Goal: Task Accomplishment & Management: Use online tool/utility

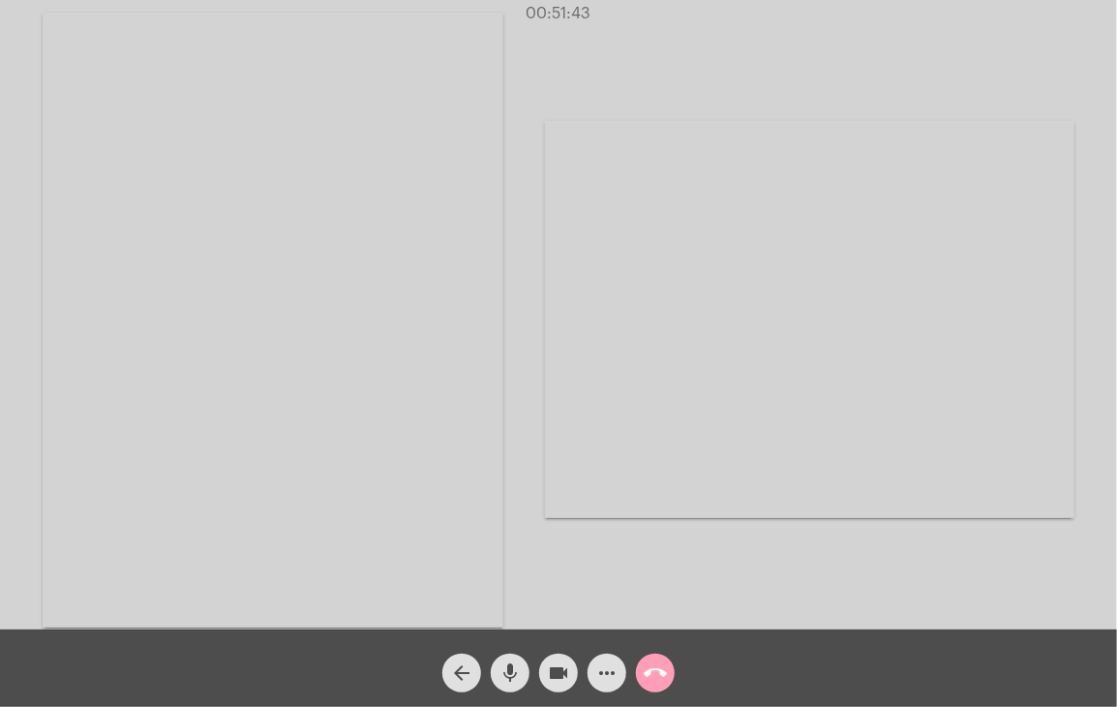
click at [658, 675] on mat-icon "call_end" at bounding box center [655, 672] width 23 height 23
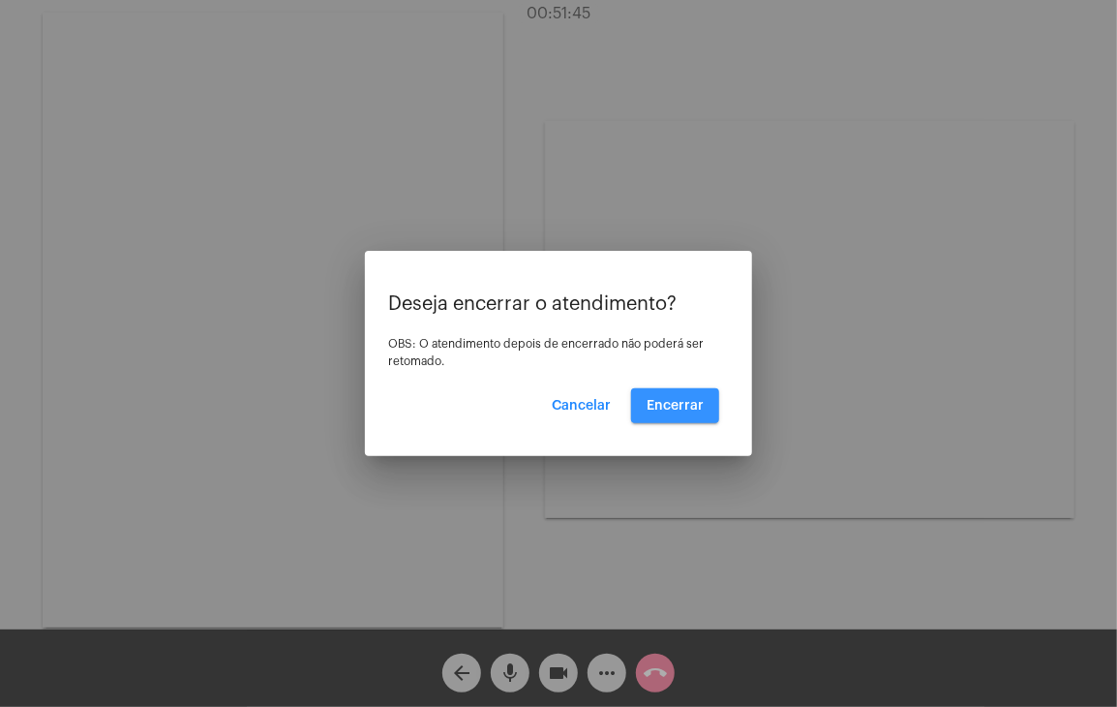
click at [678, 413] on button "Encerrar" at bounding box center [675, 405] width 88 height 35
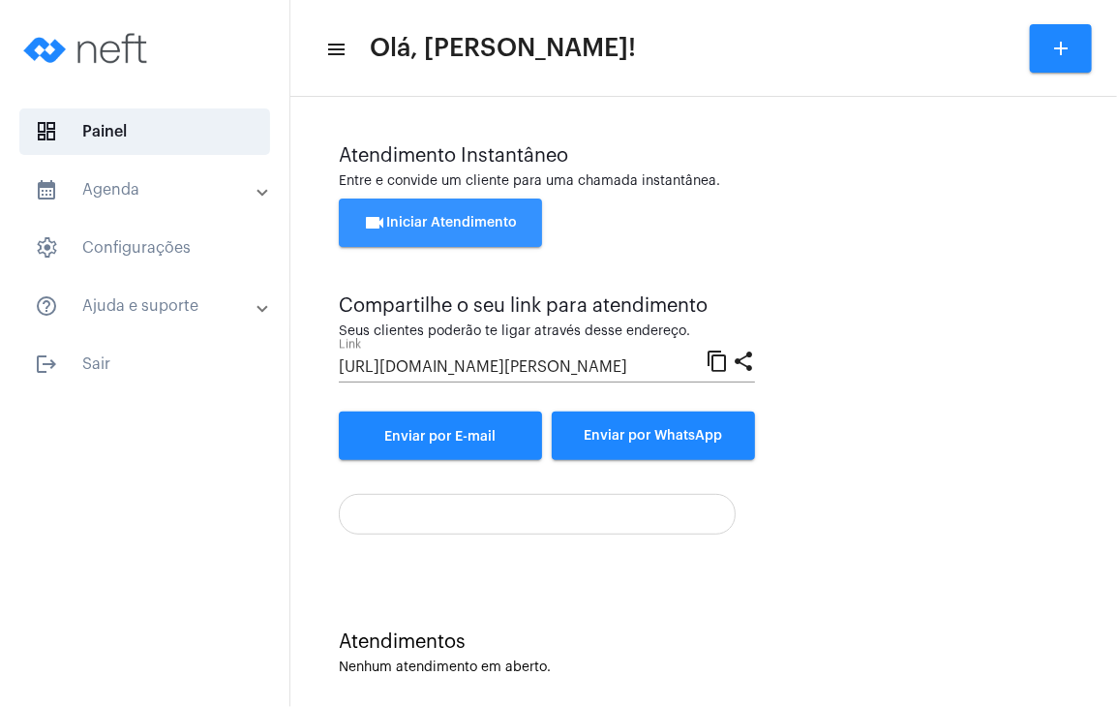
click at [441, 221] on span "videocam Iniciar Atendimento" at bounding box center [441, 223] width 154 height 14
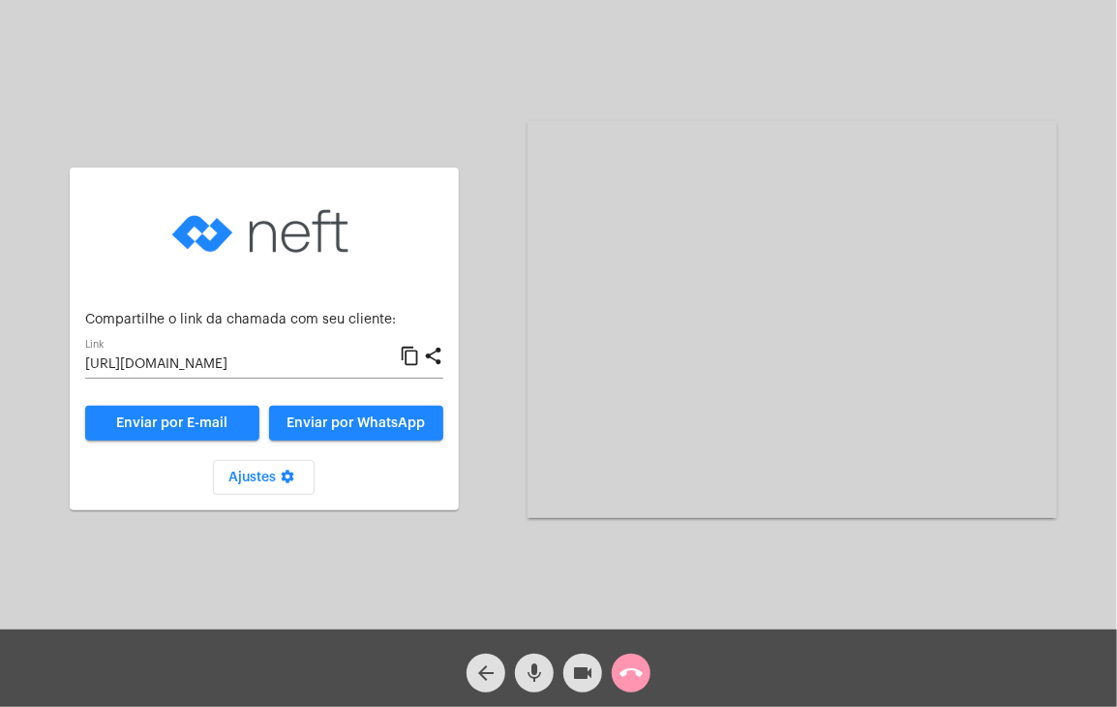
click at [326, 361] on input "[URL][DOMAIN_NAME]" at bounding box center [242, 364] width 315 height 15
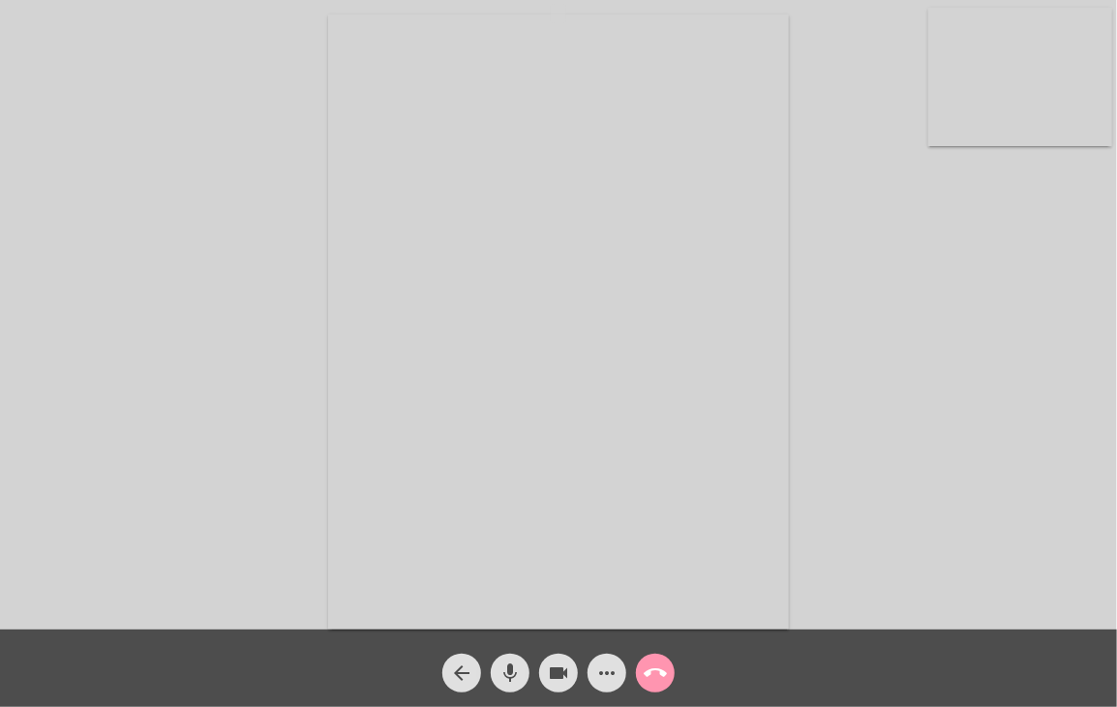
click at [1035, 77] on video at bounding box center [1020, 77] width 184 height 138
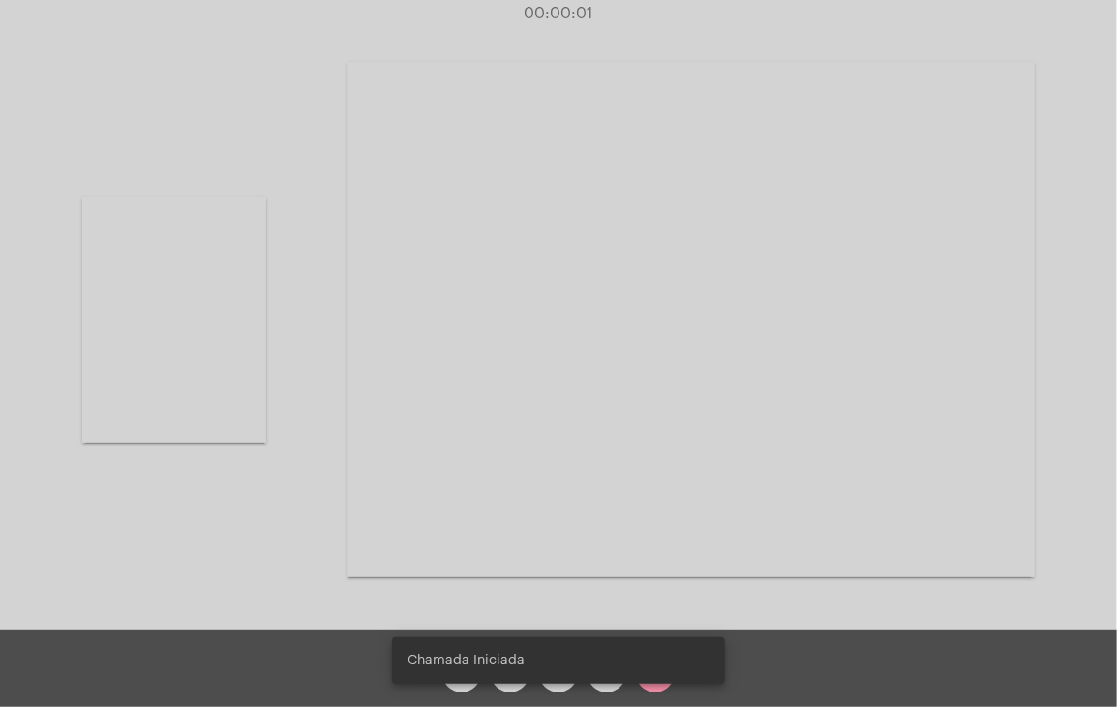
click at [739, 251] on video at bounding box center [691, 319] width 687 height 515
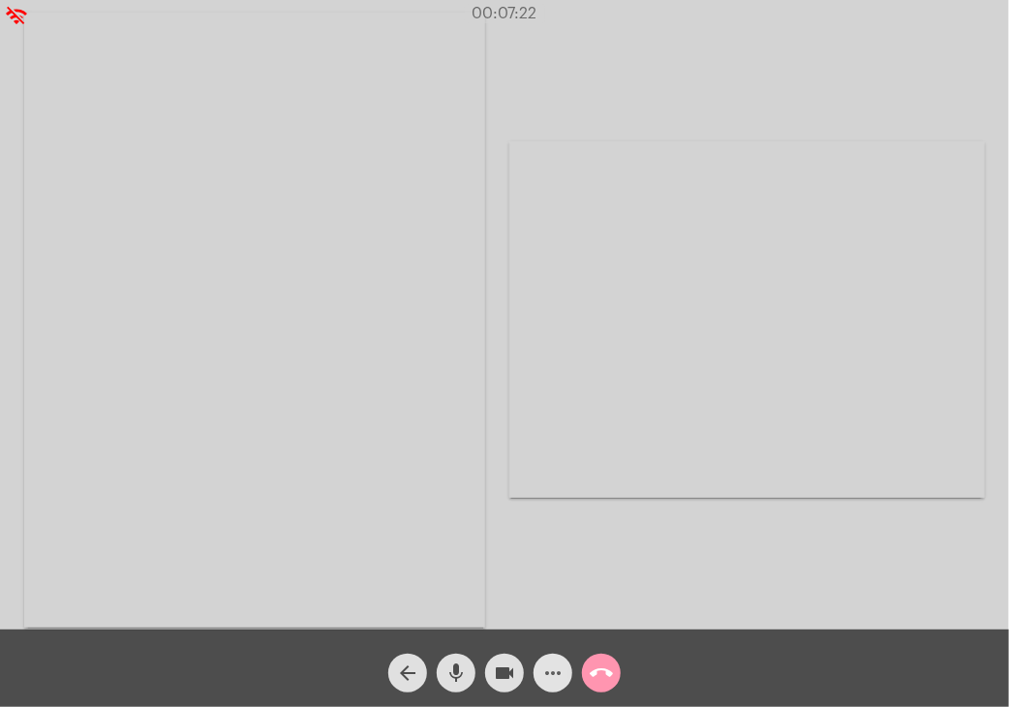
click at [548, 668] on mat-icon "more_horiz" at bounding box center [552, 672] width 23 height 23
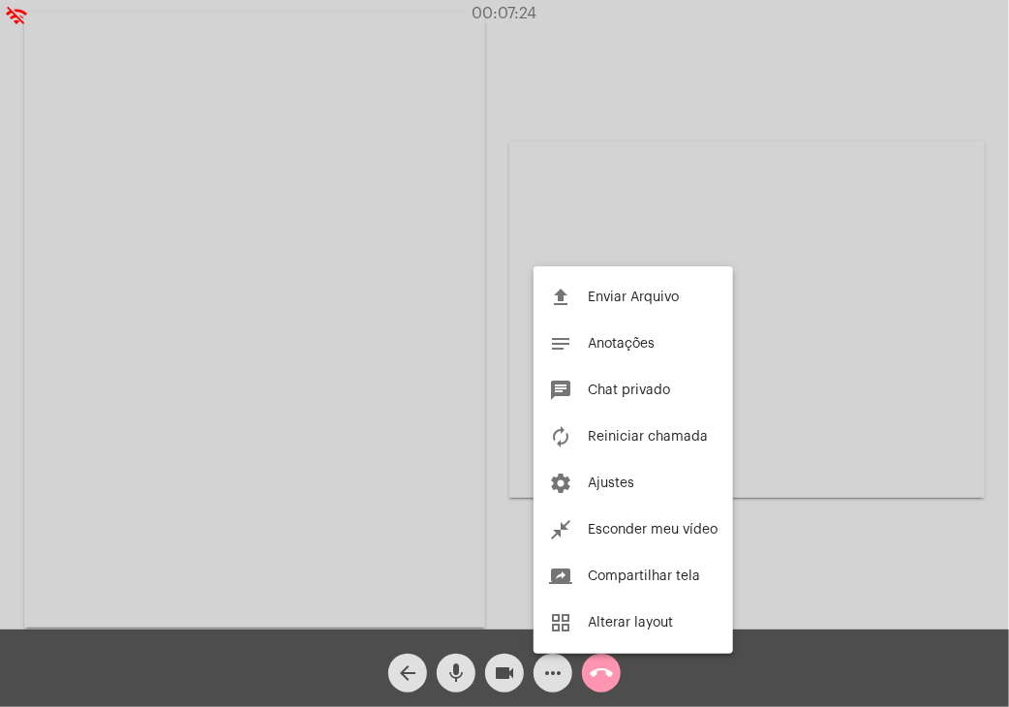
click at [682, 63] on div at bounding box center [504, 353] width 1009 height 707
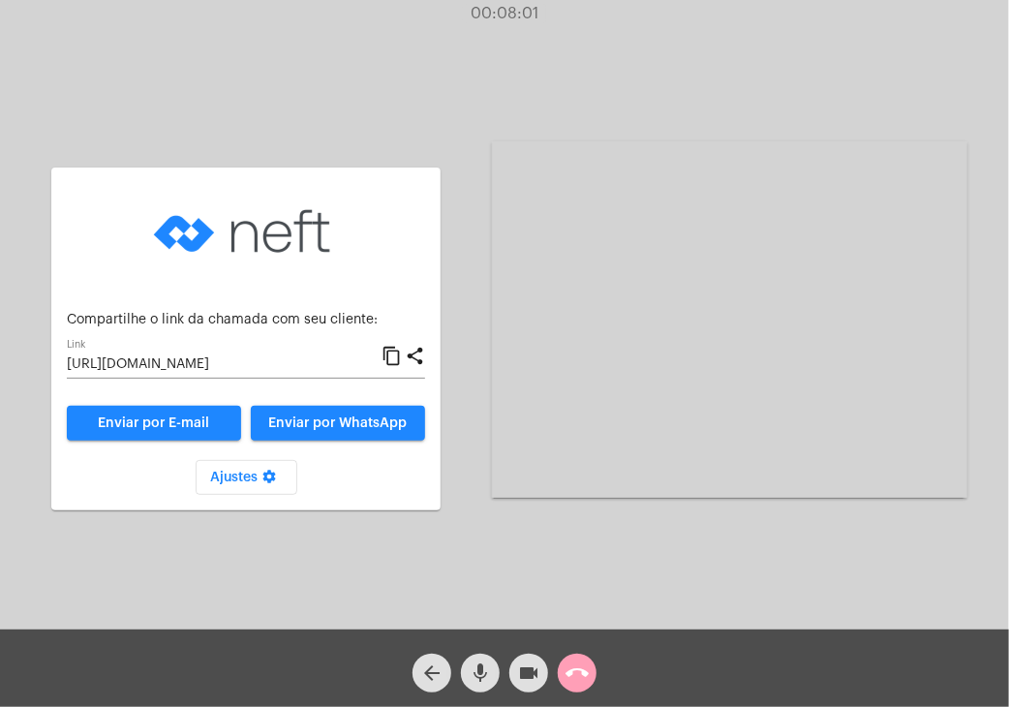
click at [577, 680] on mat-icon "call_end" at bounding box center [576, 672] width 23 height 23
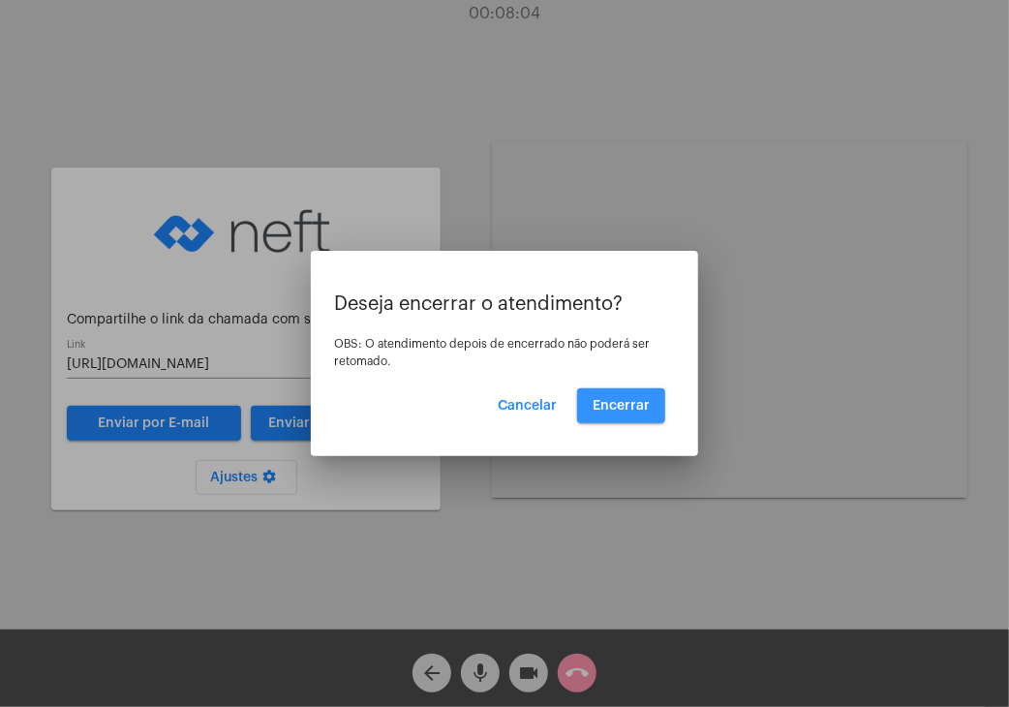
click at [611, 412] on button "Encerrar" at bounding box center [621, 405] width 88 height 35
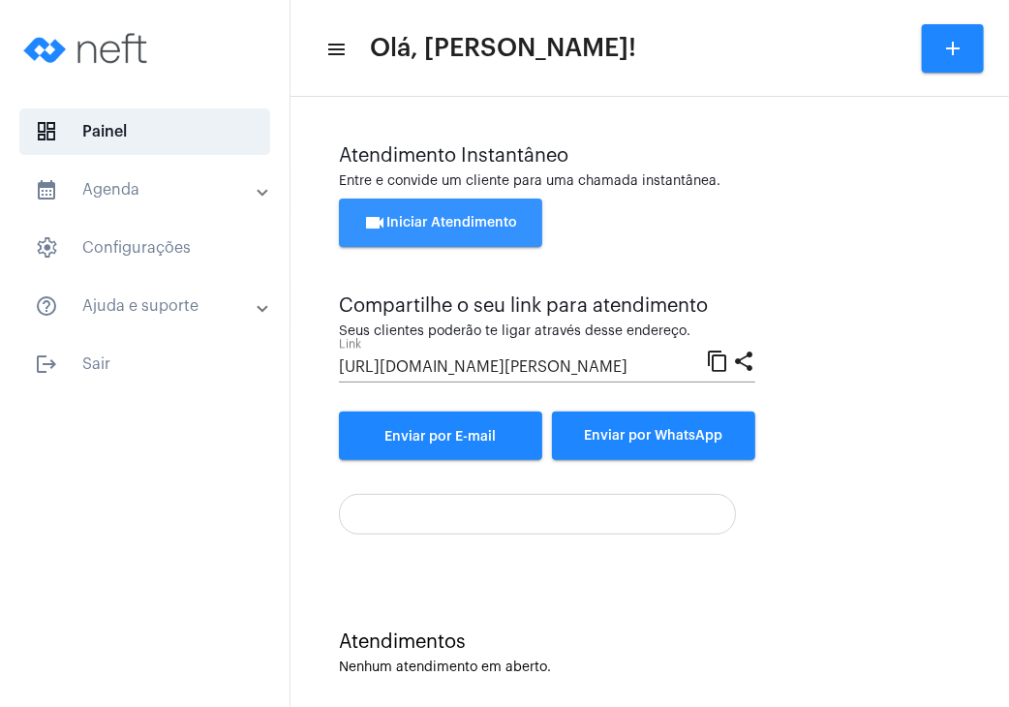
click at [471, 219] on span "videocam Iniciar Atendimento" at bounding box center [441, 223] width 154 height 14
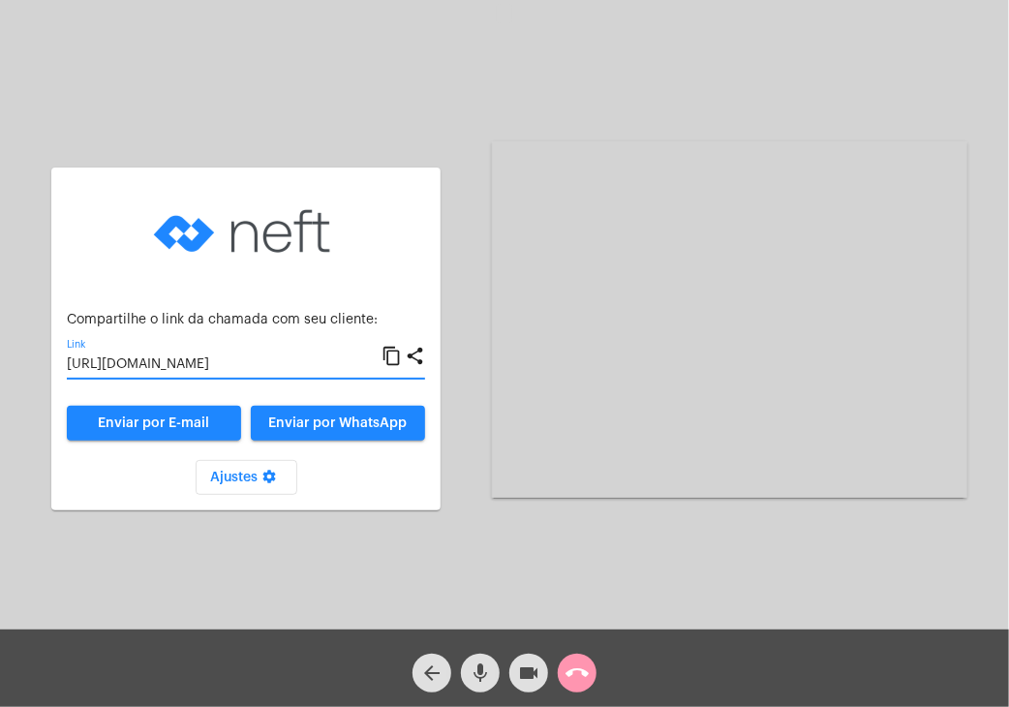
click at [246, 360] on input "[URL][DOMAIN_NAME]" at bounding box center [224, 364] width 315 height 15
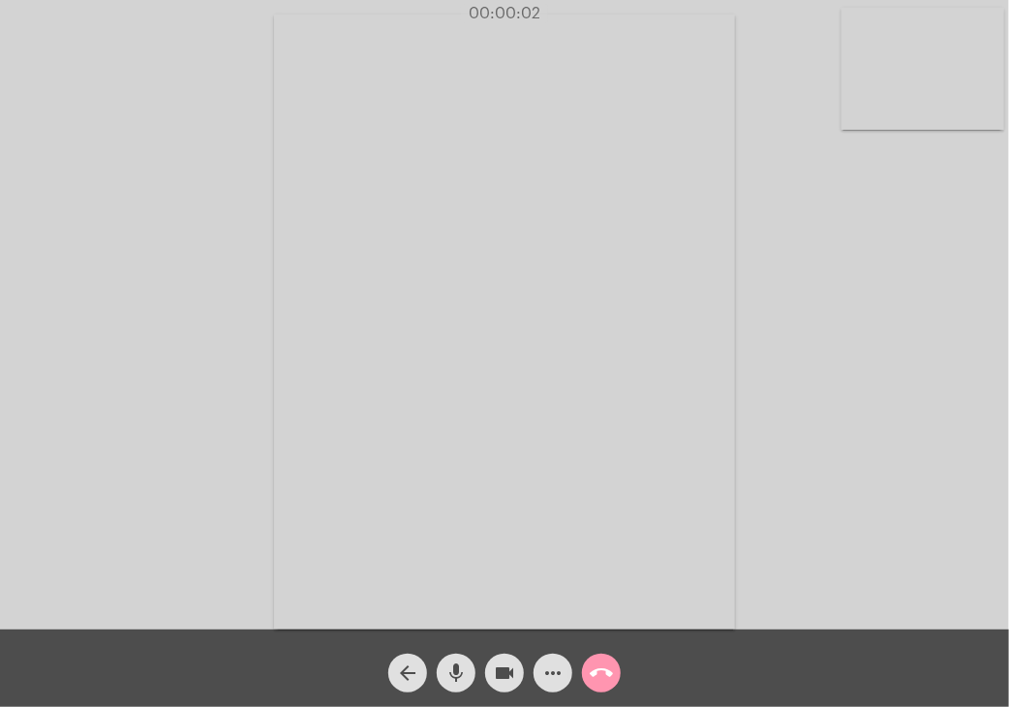
click at [885, 81] on video at bounding box center [922, 69] width 163 height 122
click at [616, 206] on video at bounding box center [624, 320] width 617 height 462
click at [615, 125] on div "Acessando Câmera e Microfone..." at bounding box center [746, 320] width 475 height 624
